Goal: Task Accomplishment & Management: Manage account settings

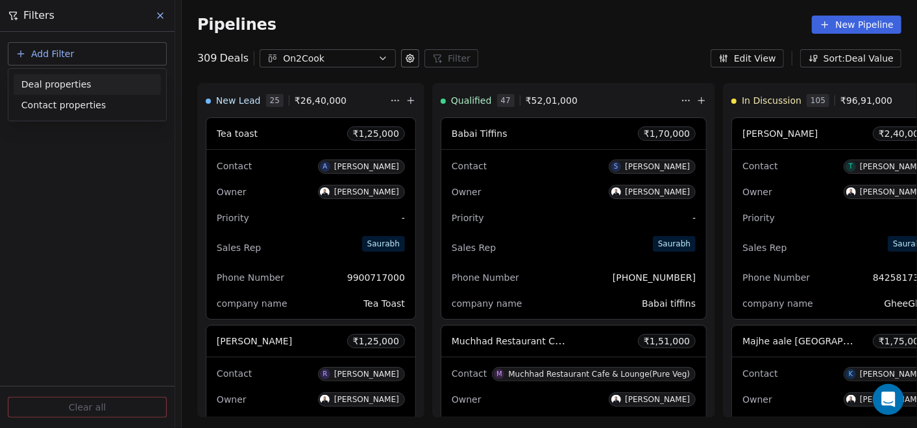
click at [53, 81] on span "Deal properties" at bounding box center [56, 85] width 70 height 14
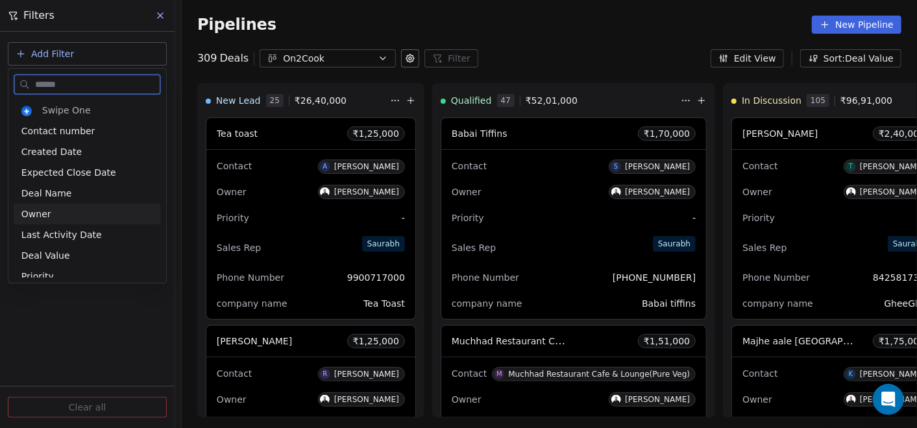
click at [40, 214] on span "Owner" at bounding box center [36, 214] width 30 height 13
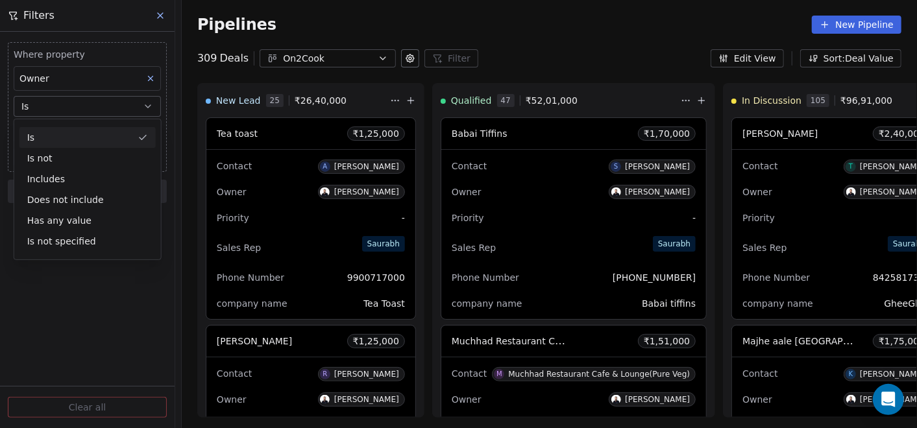
click at [74, 133] on div "Is" at bounding box center [87, 137] width 136 height 21
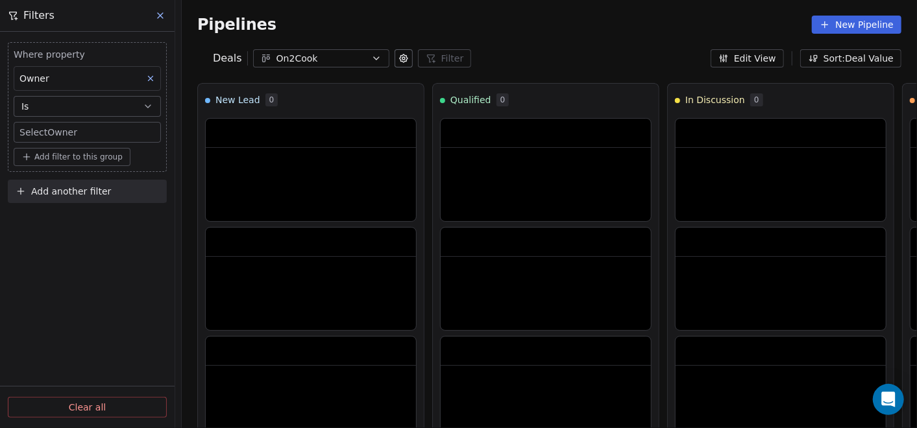
click at [73, 133] on body "On2Cook India Pvt. Ltd. Contacts People Marketing Workflows Campaigns Sales Pip…" at bounding box center [458, 214] width 917 height 428
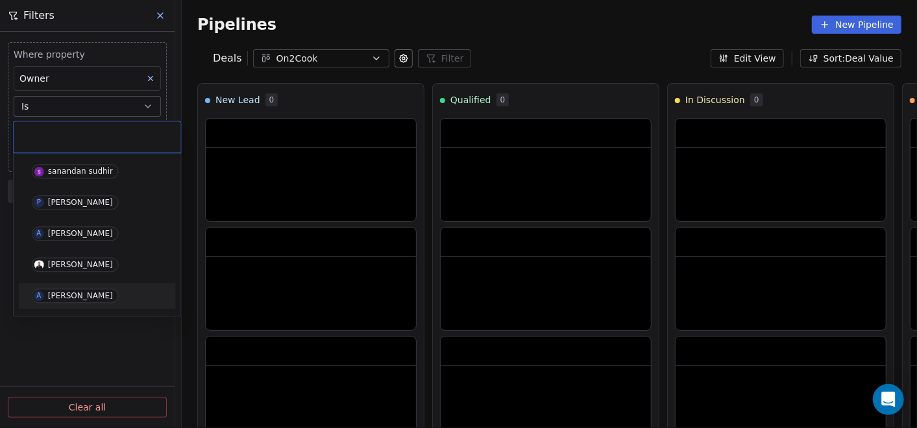
click at [65, 289] on span "A [PERSON_NAME]" at bounding box center [75, 296] width 87 height 14
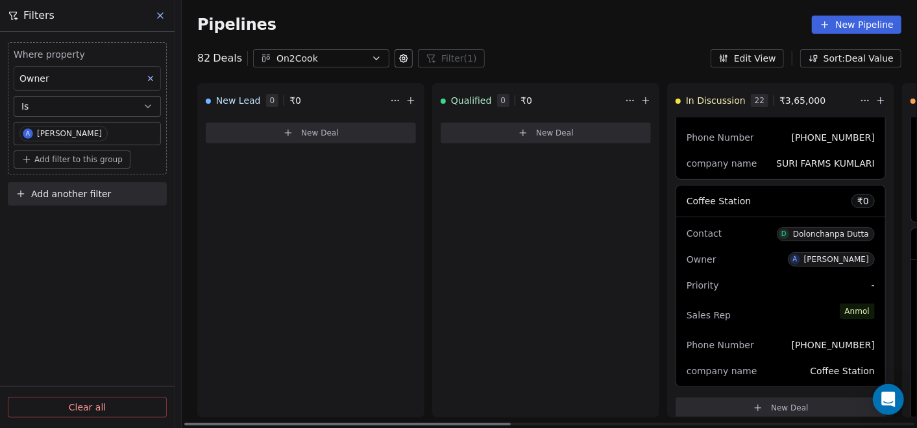
scroll to position [0, 499]
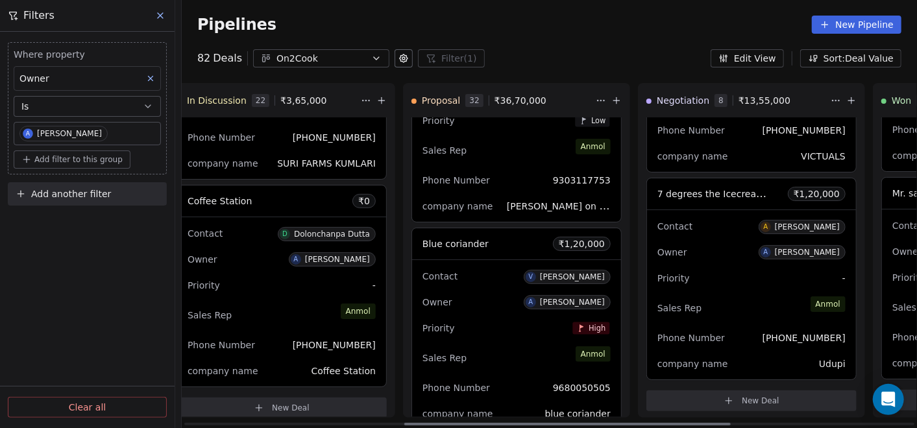
click at [464, 302] on div "Owner A [PERSON_NAME]" at bounding box center [517, 302] width 188 height 21
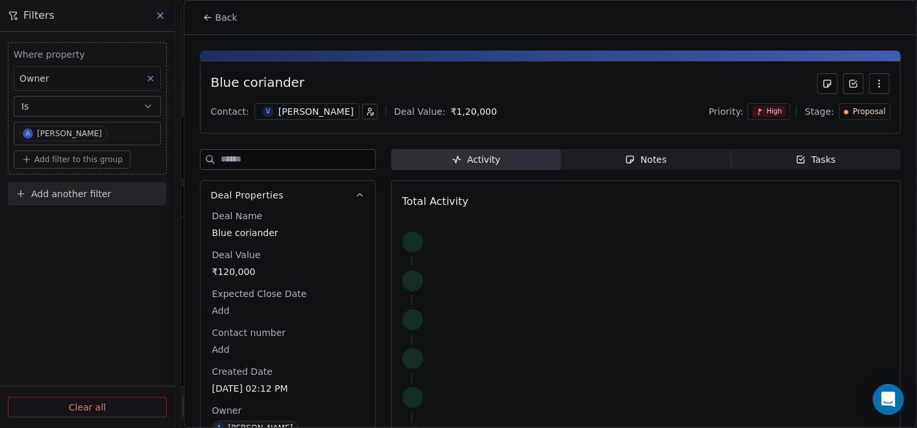
click at [617, 155] on span "Notes Notes" at bounding box center [646, 159] width 170 height 21
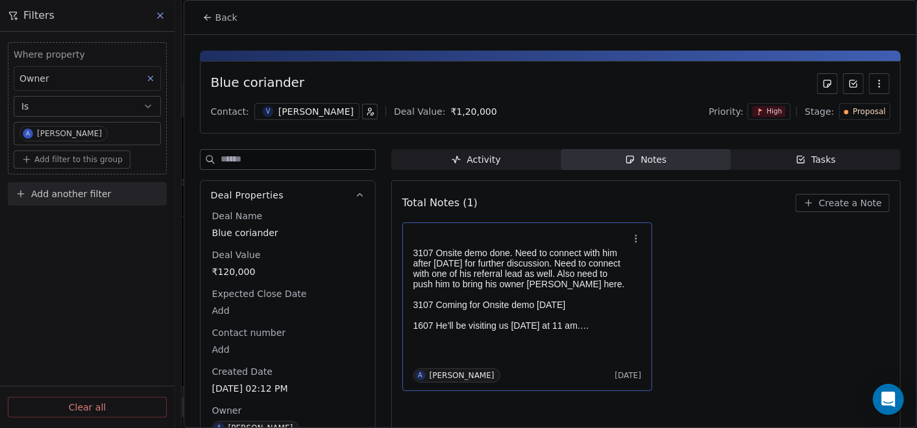
click at [443, 241] on h1 at bounding box center [521, 241] width 216 height 13
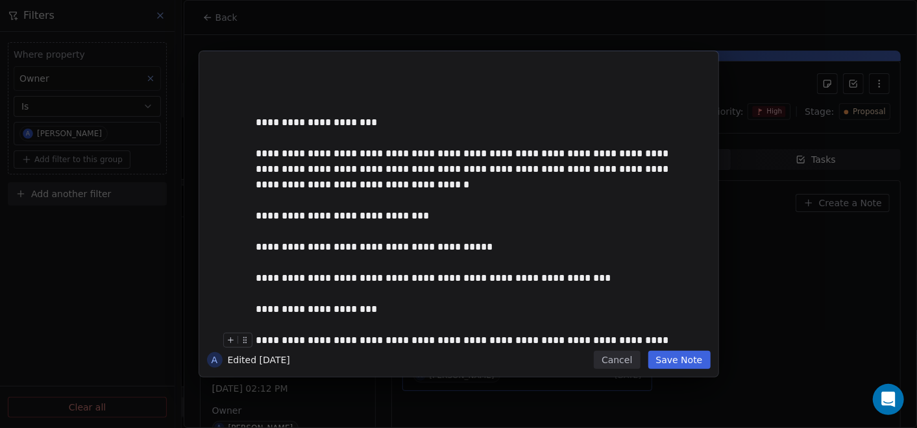
click at [679, 362] on button "Save Note" at bounding box center [679, 360] width 62 height 18
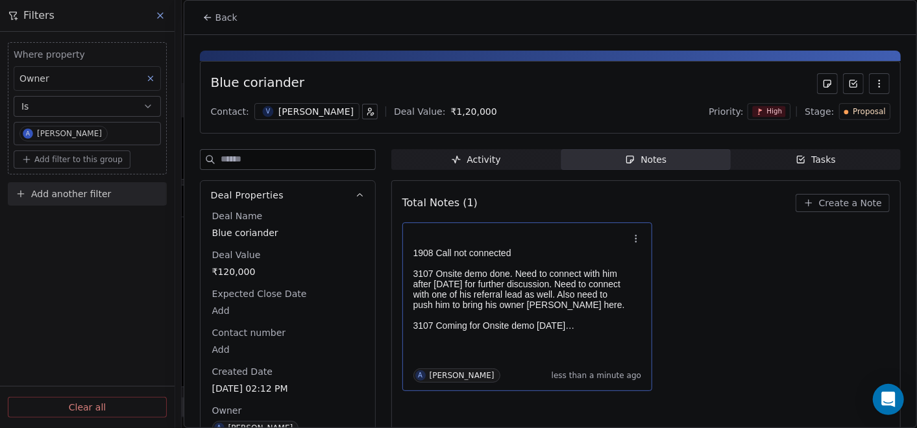
click at [206, 14] on icon at bounding box center [208, 17] width 10 height 10
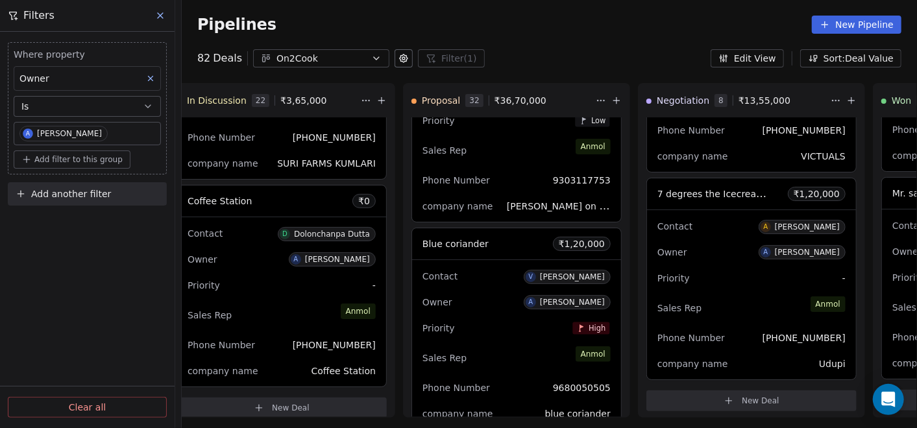
scroll to position [3398, 0]
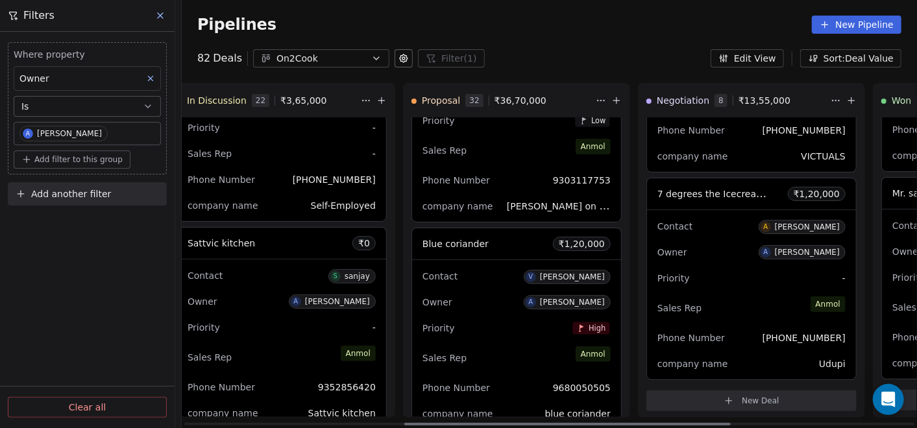
click at [254, 333] on div "Contact [PERSON_NAME] Owner A [PERSON_NAME] Priority - Sales Rep [PERSON_NAME] …" at bounding box center [281, 344] width 209 height 169
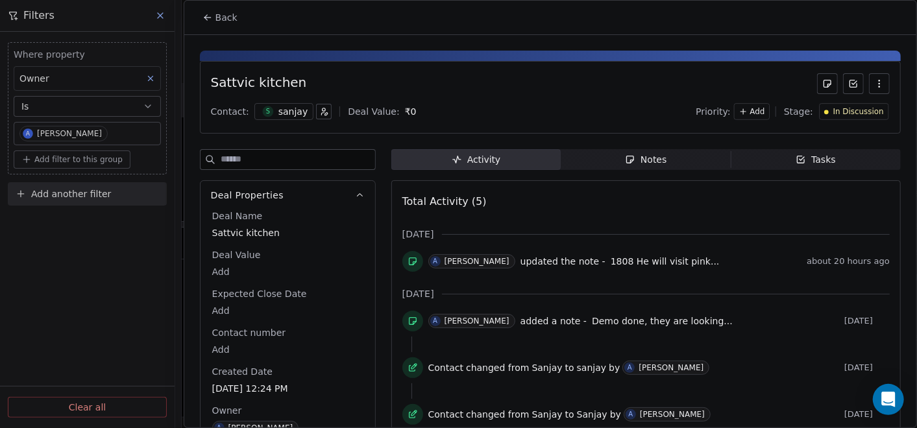
click at [636, 147] on div "Sattvic kitchen Contact: s sanjay Deal Value: ₹ 0 Priority: Add Stage: In Discu…" at bounding box center [550, 264] width 732 height 458
click at [634, 166] on span "Notes Notes" at bounding box center [646, 159] width 170 height 21
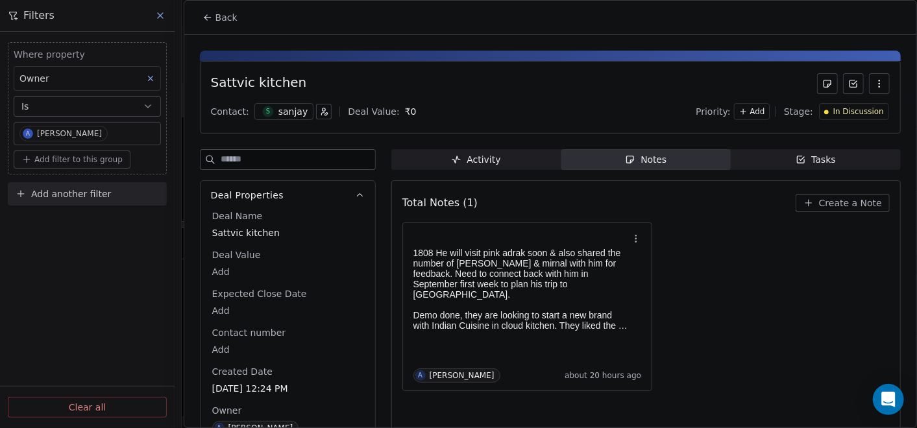
click at [204, 9] on button "Back" at bounding box center [220, 17] width 51 height 23
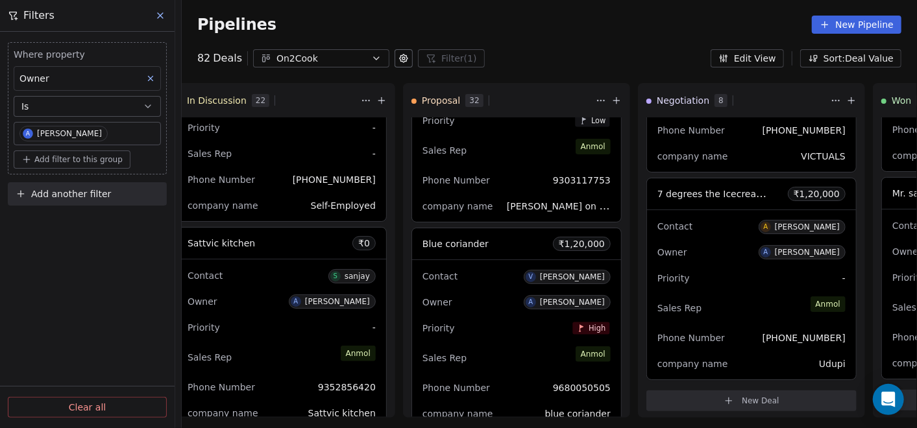
click at [166, 14] on button at bounding box center [160, 15] width 19 height 18
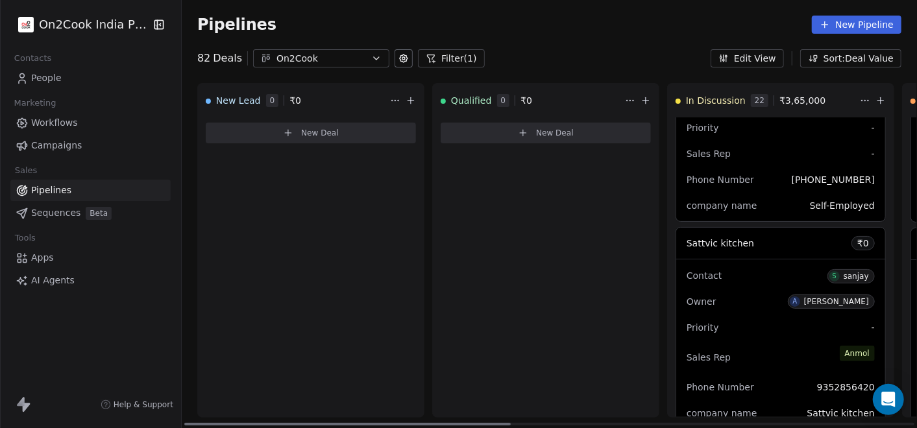
click at [523, 132] on icon at bounding box center [523, 133] width 10 height 10
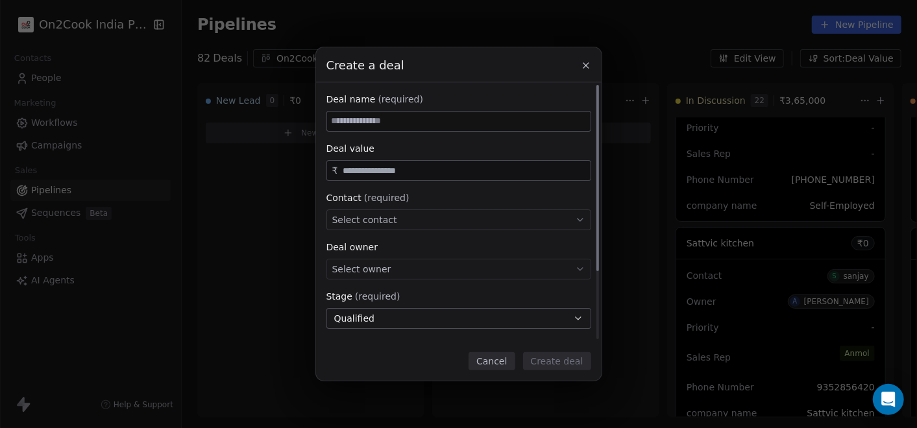
click at [443, 120] on input at bounding box center [459, 121] width 264 height 19
click at [419, 166] on input "text" at bounding box center [463, 171] width 247 height 10
click at [428, 221] on div "Select contact" at bounding box center [458, 220] width 265 height 21
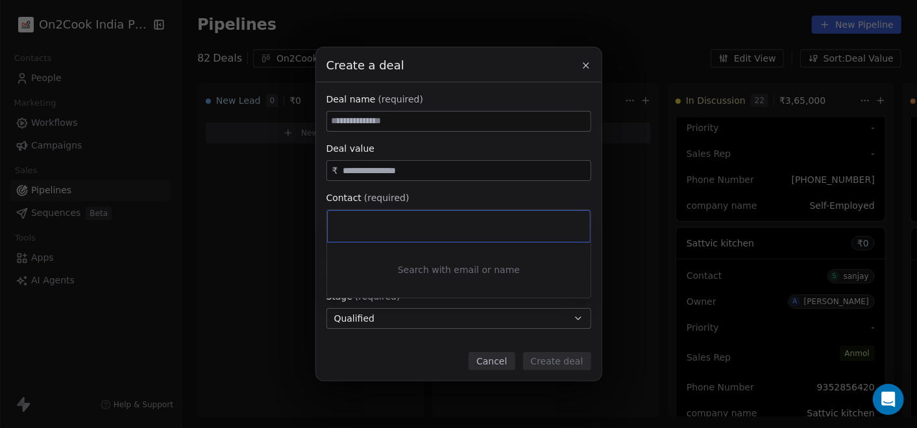
click at [279, 235] on div "Create a deal Deal name (required) Deal value ₹ Contact (required) Select conta…" at bounding box center [458, 214] width 917 height 334
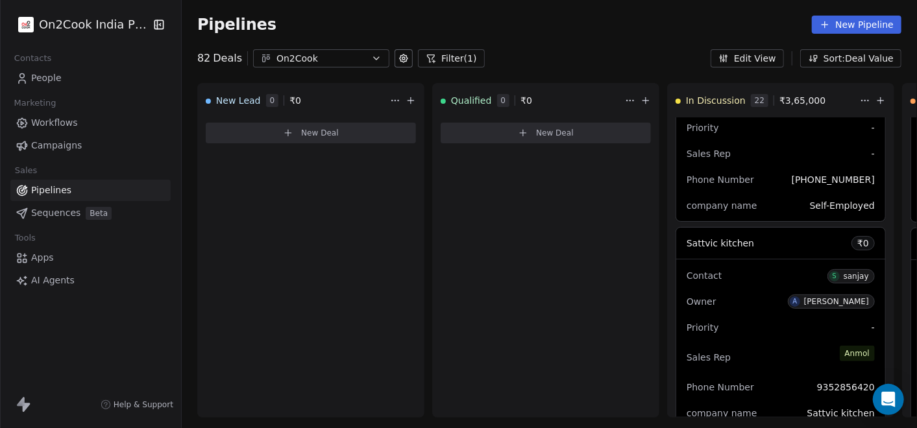
click at [294, 182] on div "Create a deal Deal name (required) Deal value ₹ Contact (required) Select conta…" at bounding box center [458, 214] width 917 height 334
click at [64, 191] on span "Pipelines" at bounding box center [51, 191] width 40 height 14
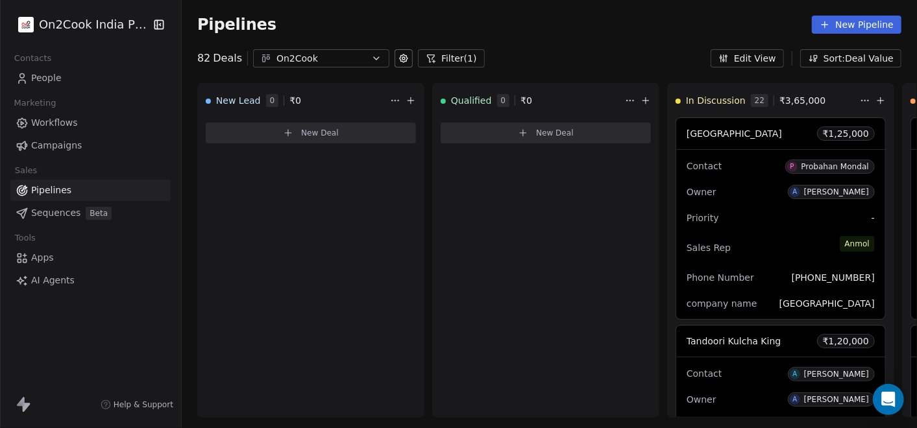
click at [825, 27] on icon at bounding box center [825, 24] width 0 height 6
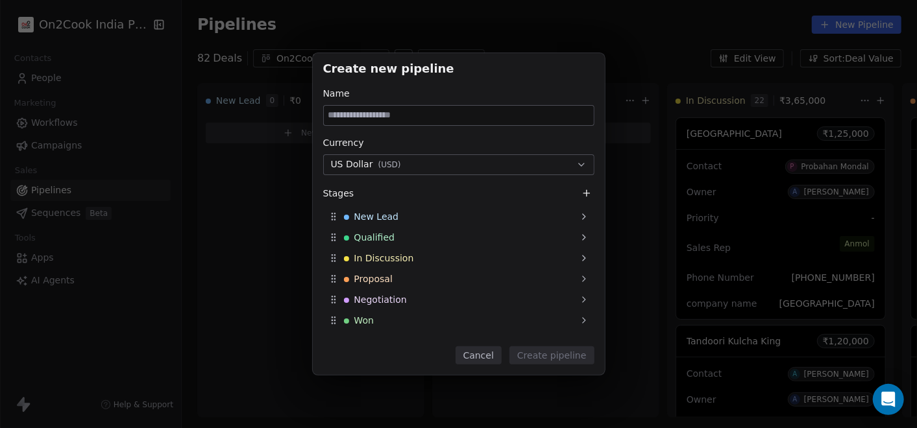
click at [261, 297] on div "Create new pipeline Name Currency US Dollar ( USD ) Stages New Lead Qualified I…" at bounding box center [458, 214] width 917 height 322
click at [490, 358] on button "Cancel" at bounding box center [479, 356] width 46 height 18
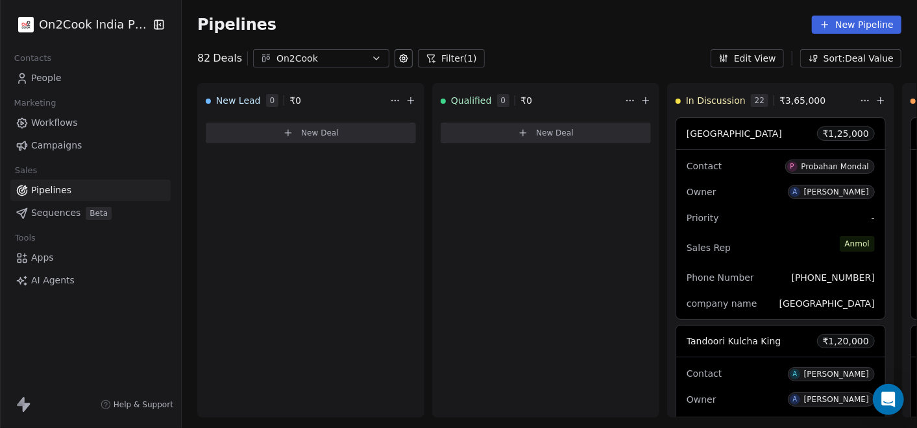
click at [443, 62] on button "Filter (1)" at bounding box center [451, 58] width 67 height 18
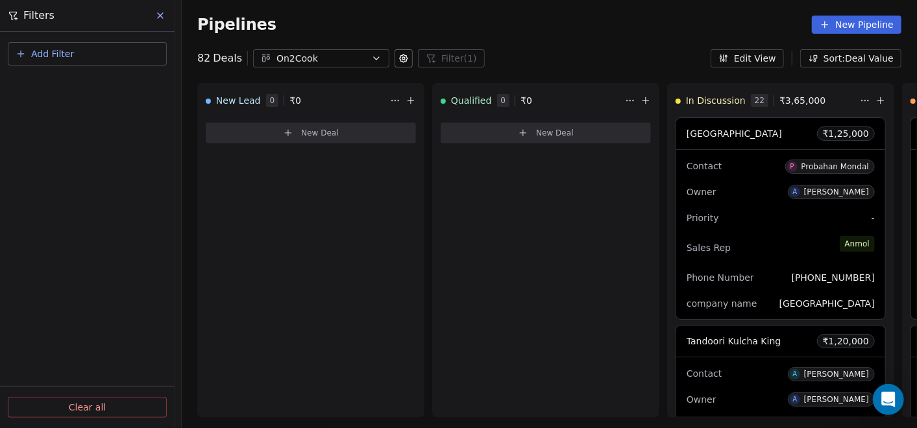
click at [112, 55] on button "Add Filter" at bounding box center [87, 53] width 159 height 23
click at [77, 82] on span "Deal properties" at bounding box center [56, 85] width 70 height 14
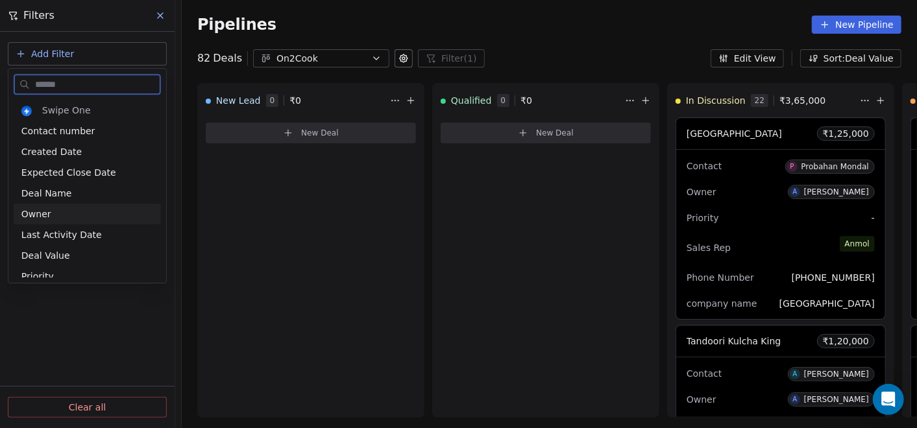
click at [59, 206] on div "Owner" at bounding box center [87, 214] width 147 height 21
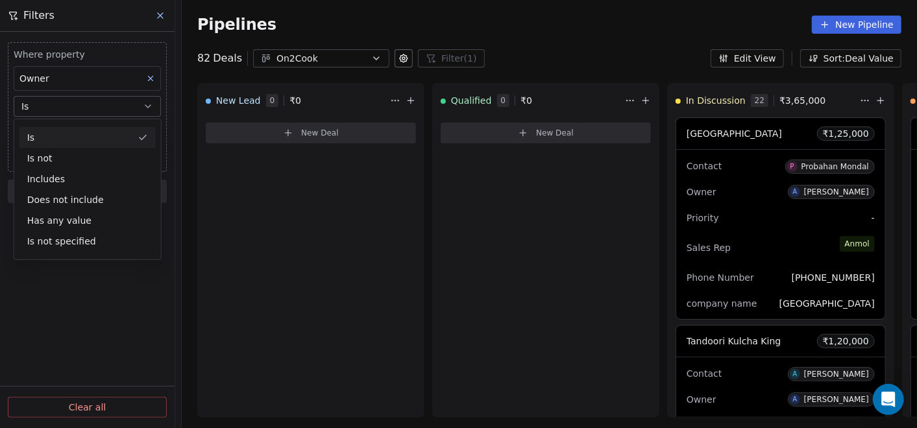
click at [78, 139] on div "Is" at bounding box center [87, 137] width 136 height 21
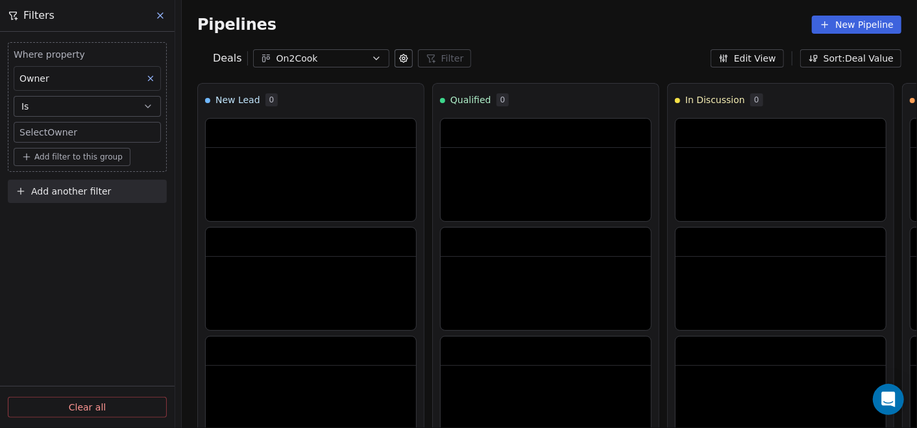
click at [80, 130] on body "On2Cook India Pvt. Ltd. Contacts People Marketing Workflows Campaigns Sales Pip…" at bounding box center [458, 214] width 917 height 428
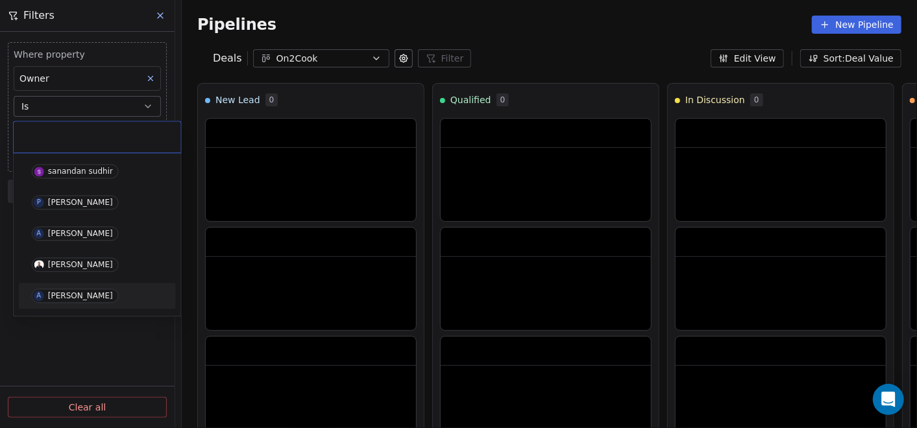
click at [64, 289] on span "A [PERSON_NAME]" at bounding box center [75, 296] width 87 height 14
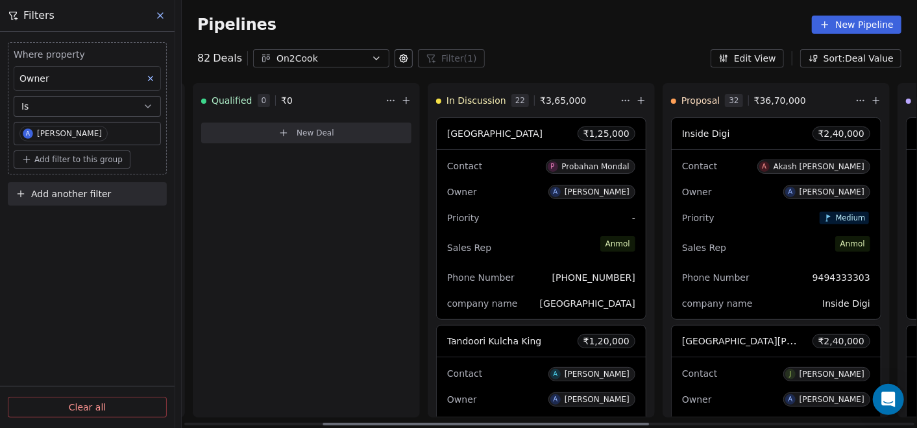
scroll to position [0, 354]
